Goal: Information Seeking & Learning: Learn about a topic

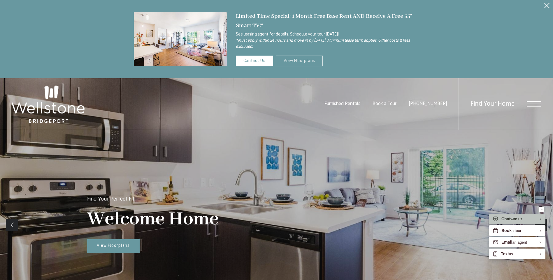
click at [297, 61] on link "View Floorplans" at bounding box center [299, 61] width 47 height 11
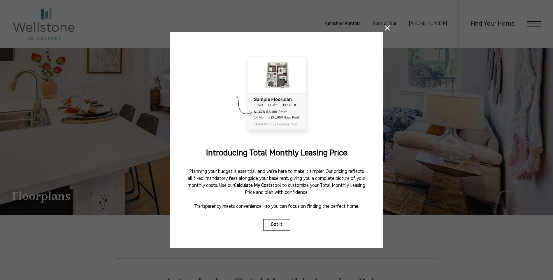
scroll to position [175, 0]
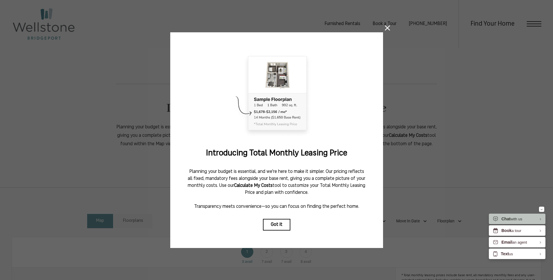
drag, startPoint x: 388, startPoint y: 25, endPoint x: 389, endPoint y: 32, distance: 6.7
click at [389, 25] on icon at bounding box center [387, 27] width 5 height 5
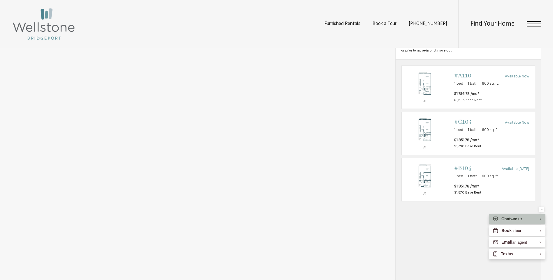
scroll to position [437, 0]
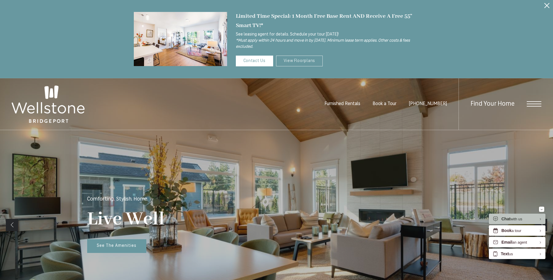
click at [314, 58] on link "View Floorplans" at bounding box center [299, 61] width 47 height 11
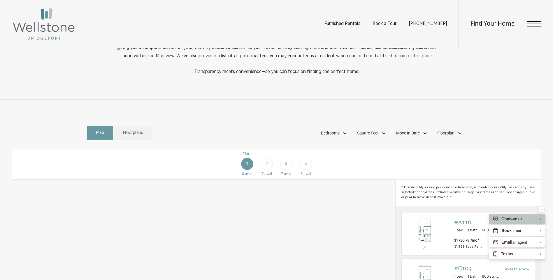
scroll to position [262, 0]
click at [268, 171] on div "2" at bounding box center [266, 164] width 12 height 12
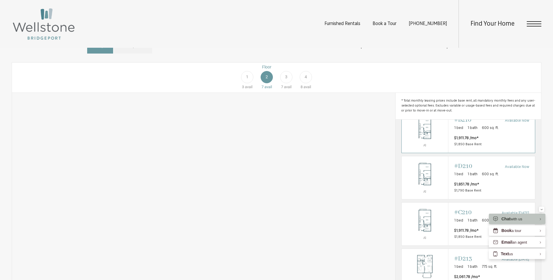
scroll to position [0, 0]
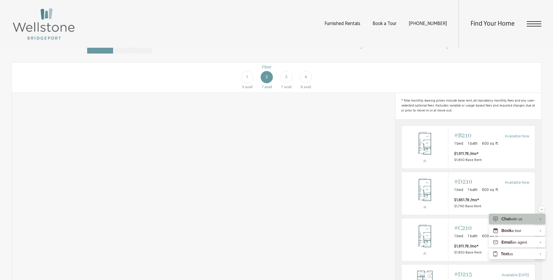
click at [283, 83] on div "3" at bounding box center [286, 77] width 12 height 12
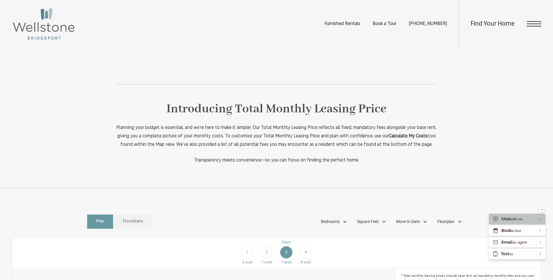
scroll to position [204, 0]
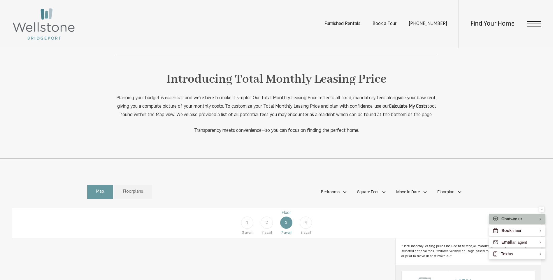
click at [304, 229] on div "4" at bounding box center [306, 223] width 12 height 12
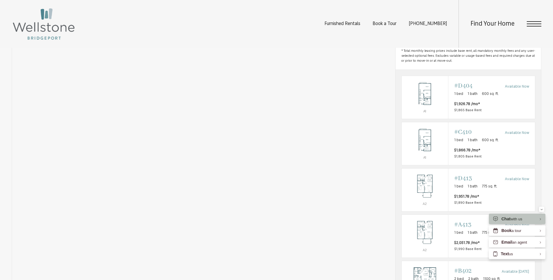
scroll to position [408, 0]
